Goal: Information Seeking & Learning: Learn about a topic

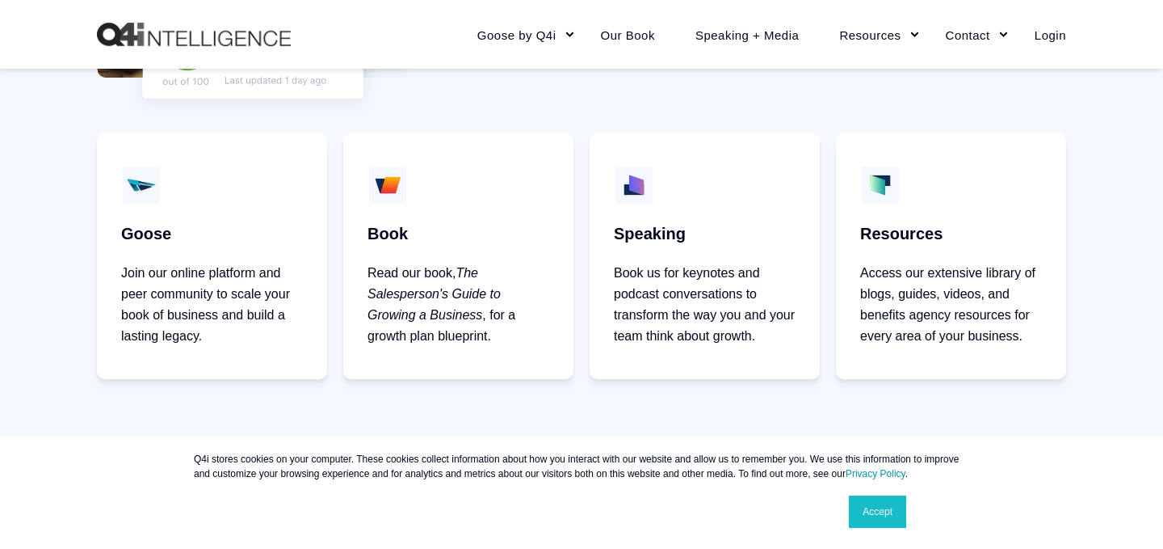
scroll to position [901, 0]
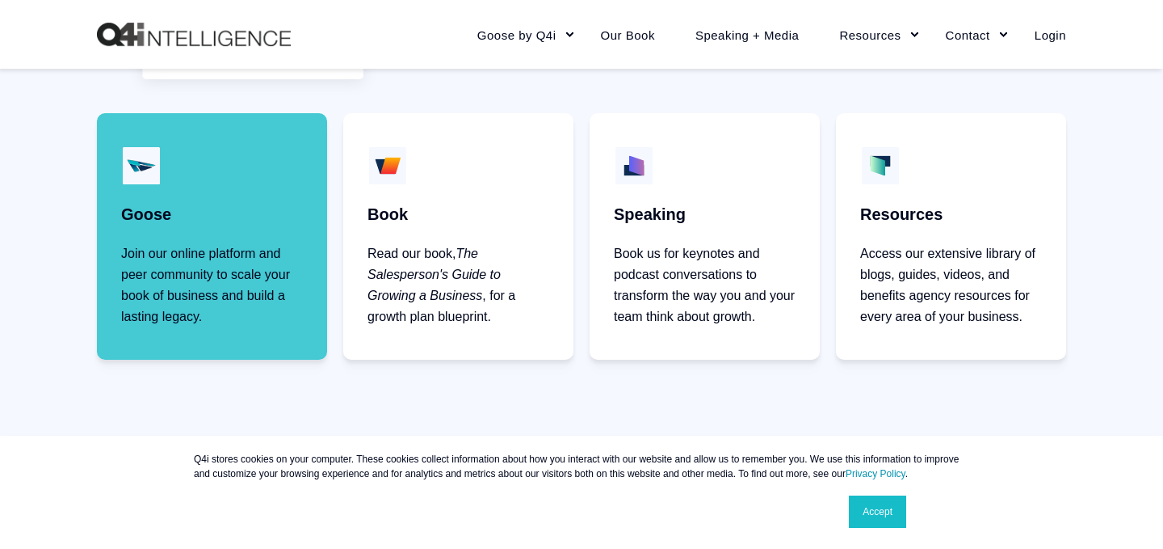
click at [227, 226] on link "Goose Join our online platform and peer community to scale your book of busines…" at bounding box center [212, 236] width 230 height 246
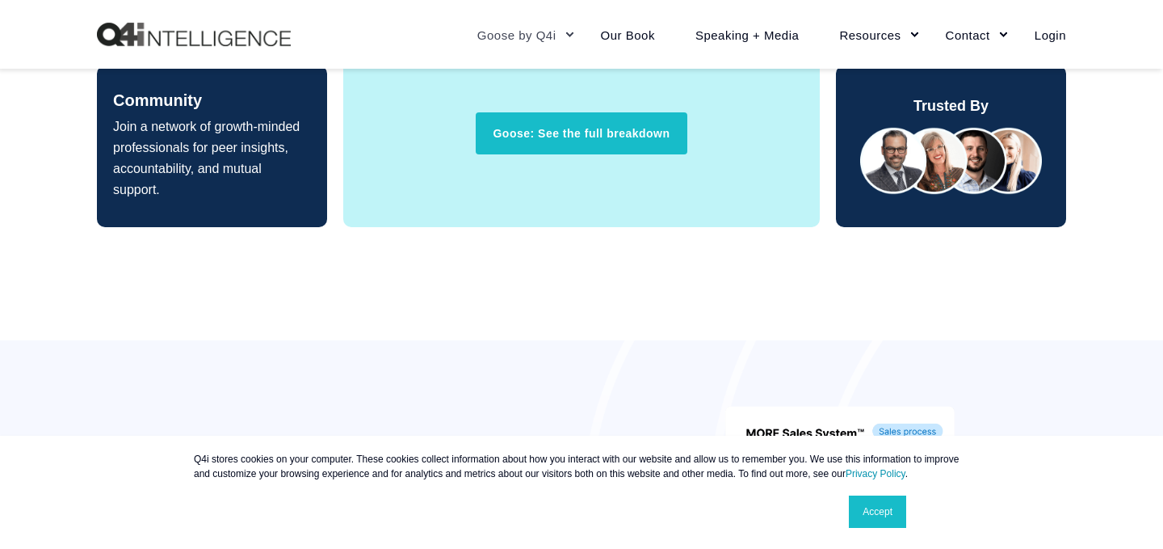
scroll to position [1534, 0]
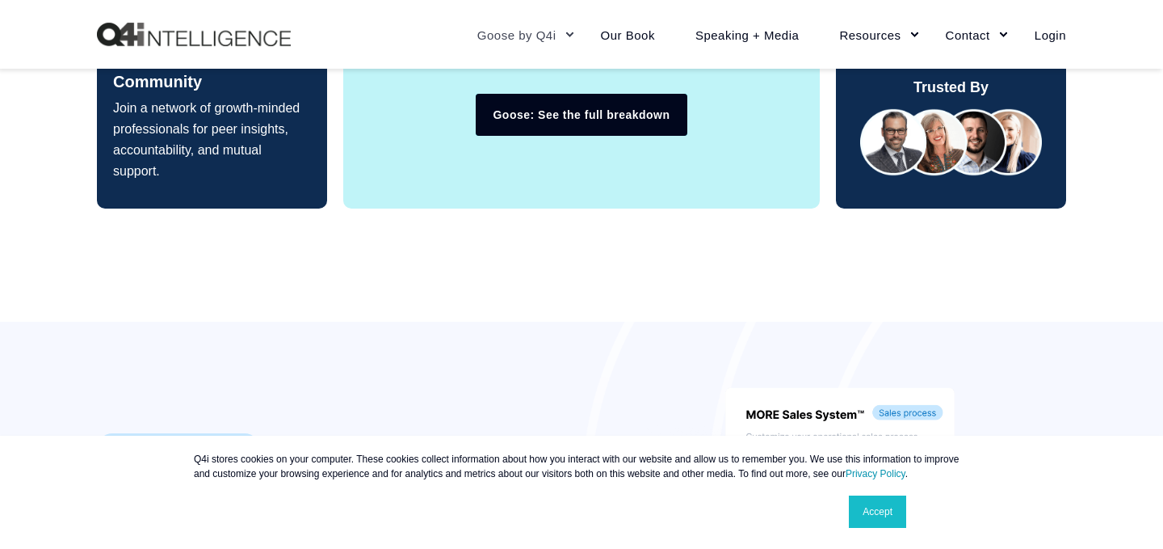
click at [626, 125] on link "Goose: See the full breakdown" at bounding box center [581, 115] width 211 height 42
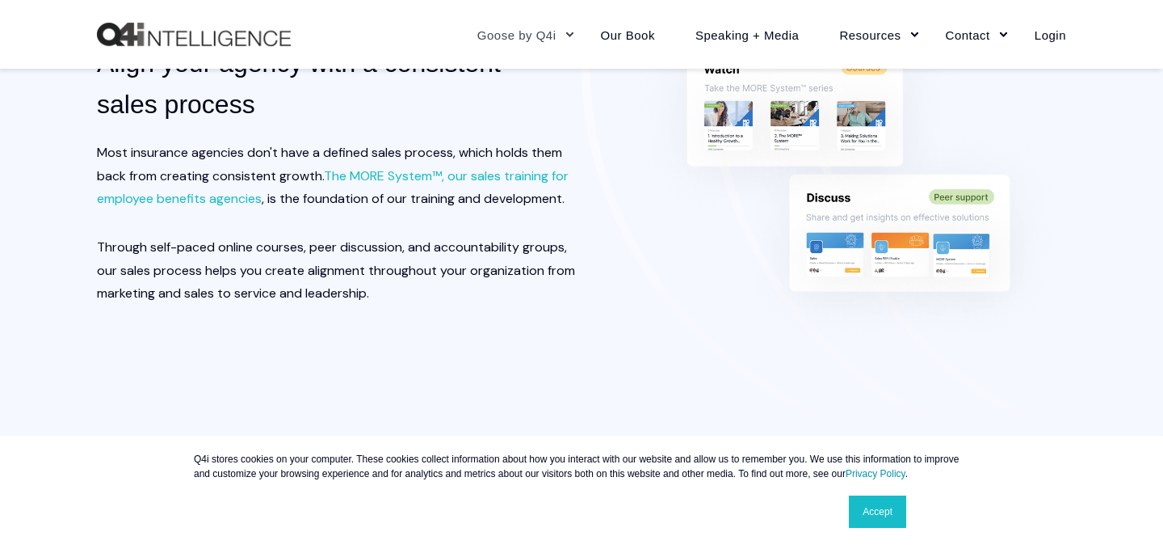
scroll to position [1957, 0]
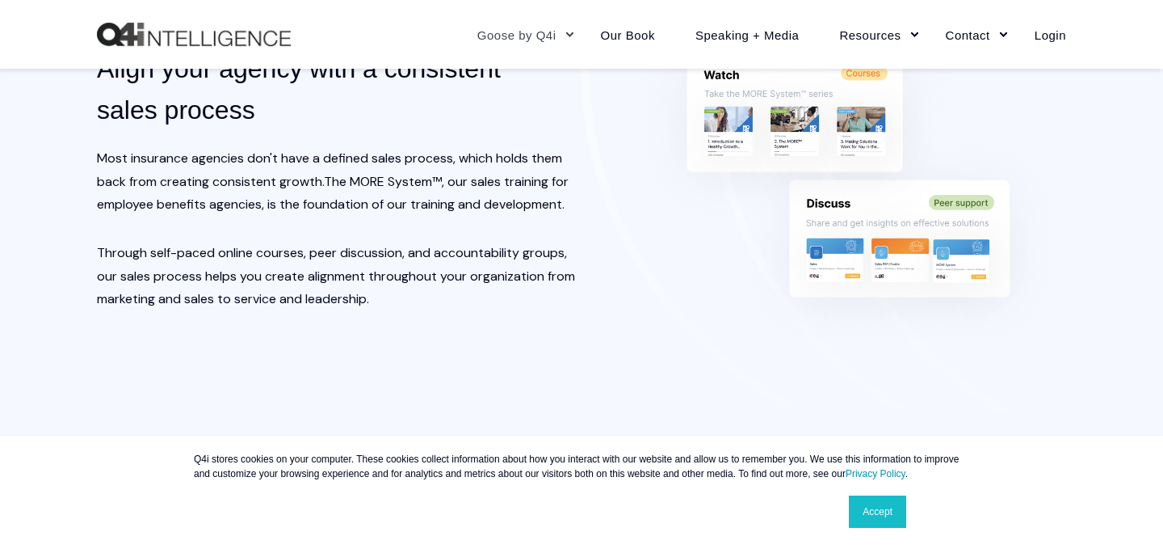
click at [461, 178] on link "The MORE System™, our sales training for employee benefits agencies" at bounding box center [333, 193] width 472 height 40
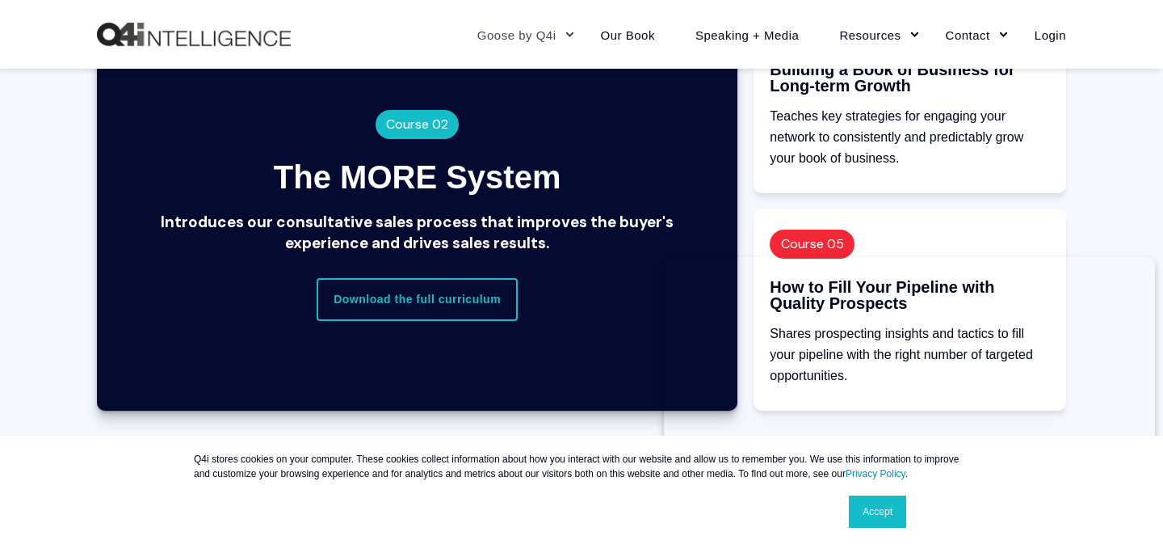
scroll to position [1826, 0]
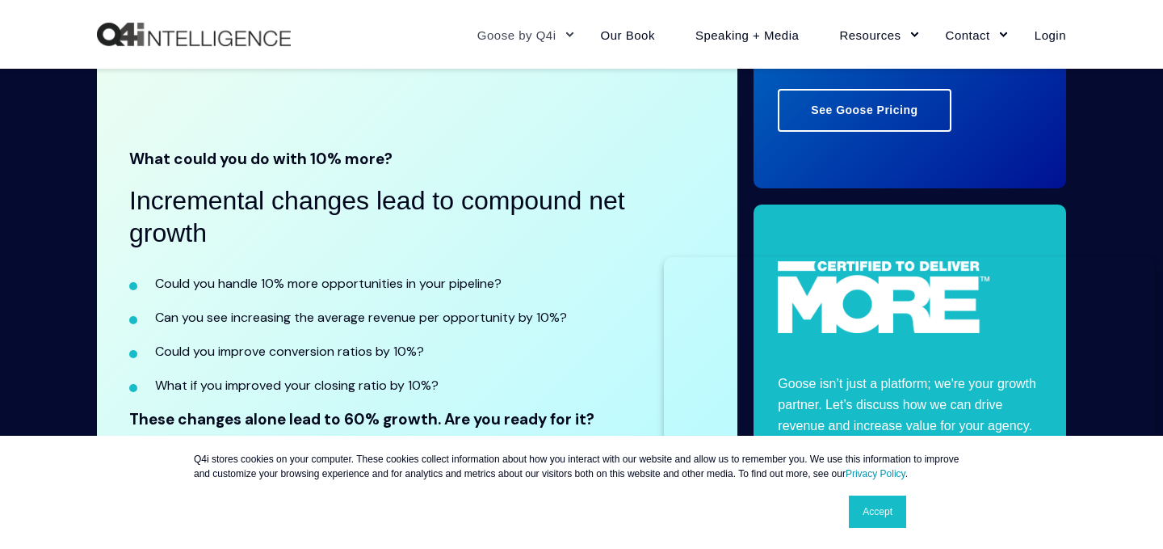
scroll to position [3262, 0]
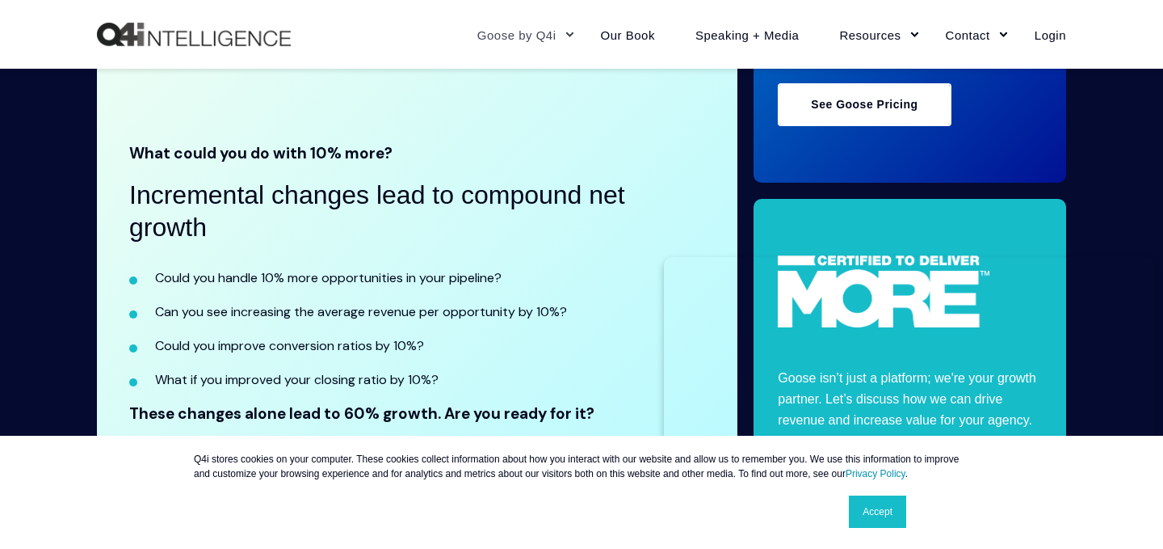
click at [821, 113] on link "See Goose Pricing" at bounding box center [864, 104] width 173 height 42
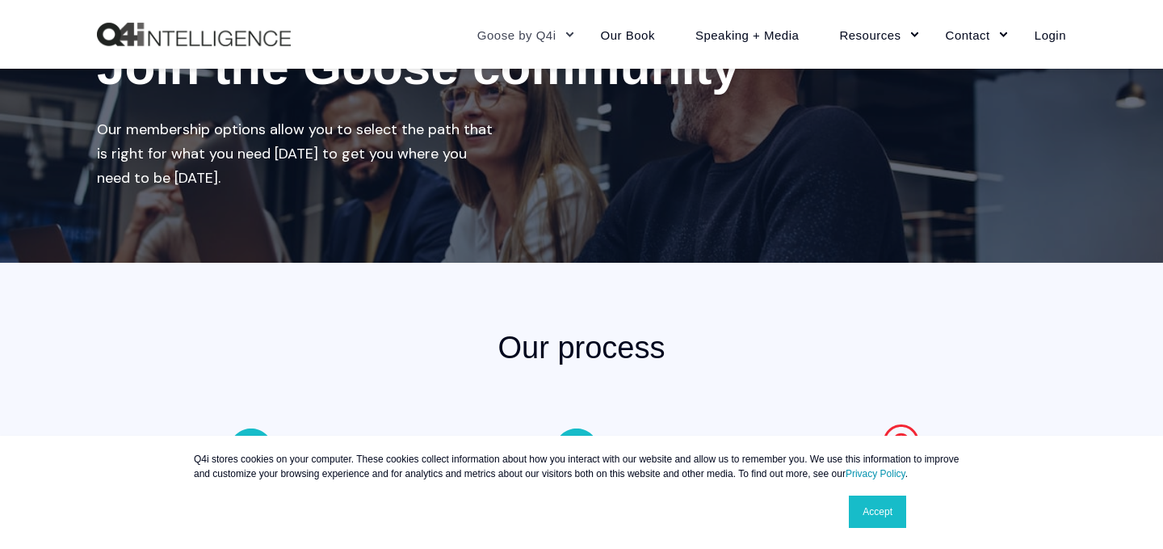
scroll to position [198, 0]
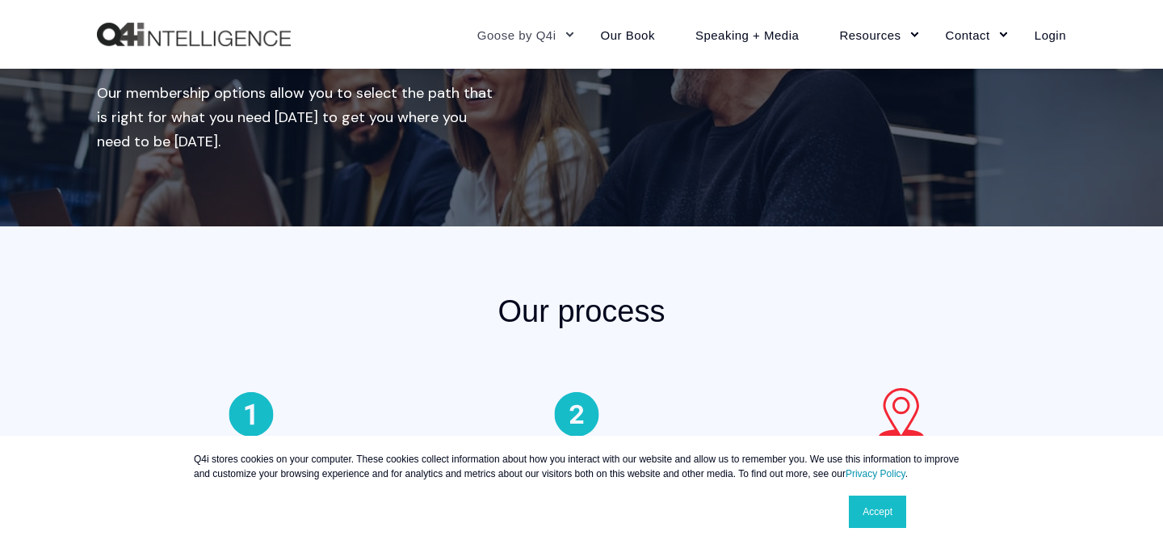
click at [891, 516] on link "Accept" at bounding box center [877, 511] width 57 height 32
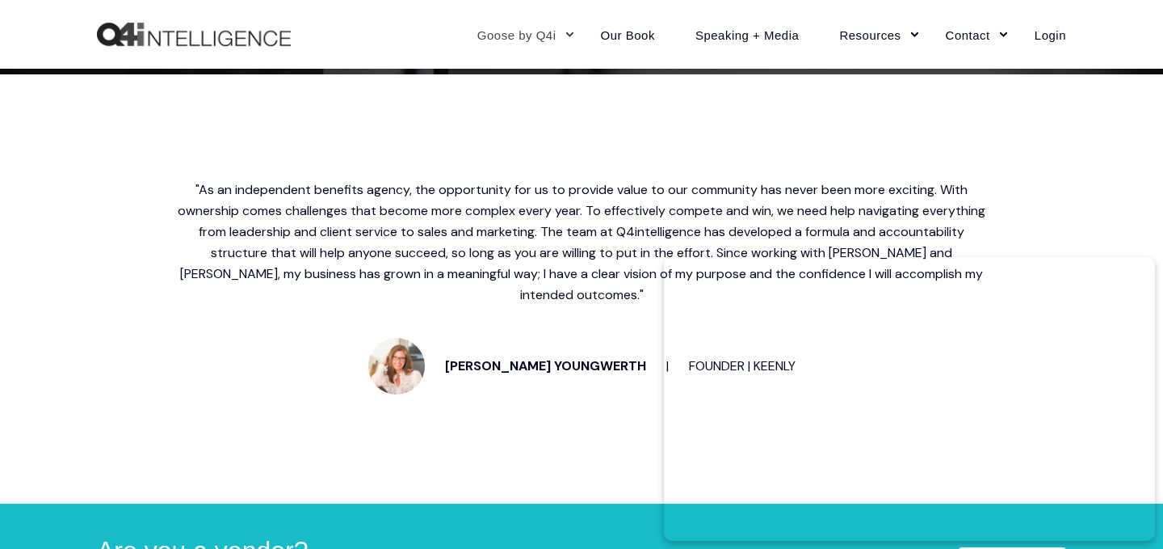
scroll to position [3857, 0]
